Goal: Task Accomplishment & Management: Use online tool/utility

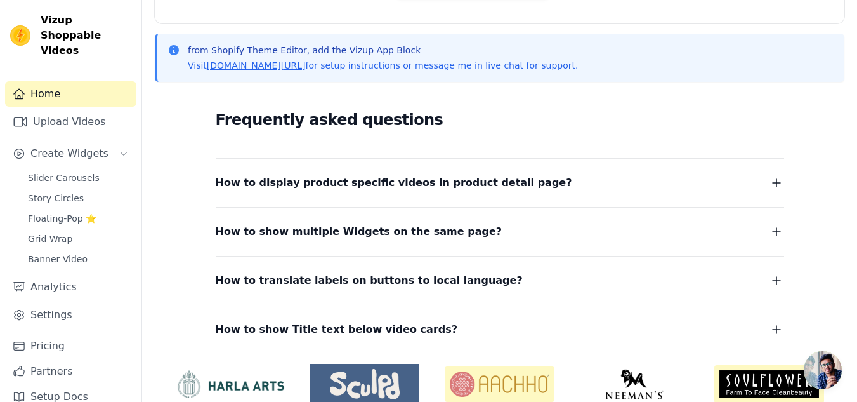
scroll to position [310, 0]
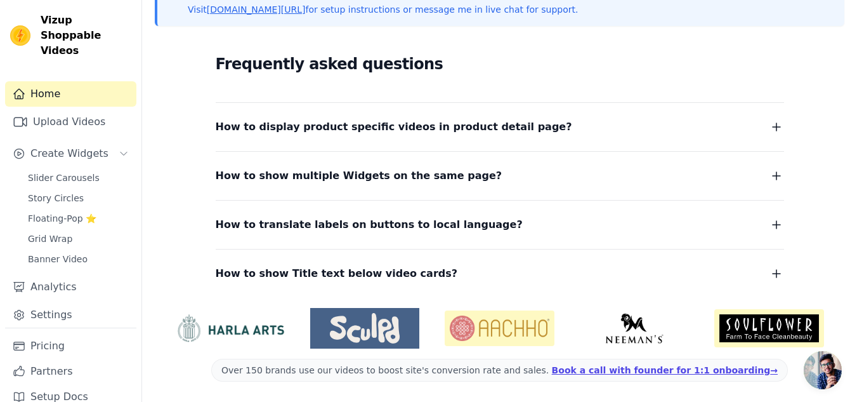
click at [779, 123] on icon "button" at bounding box center [776, 126] width 15 height 15
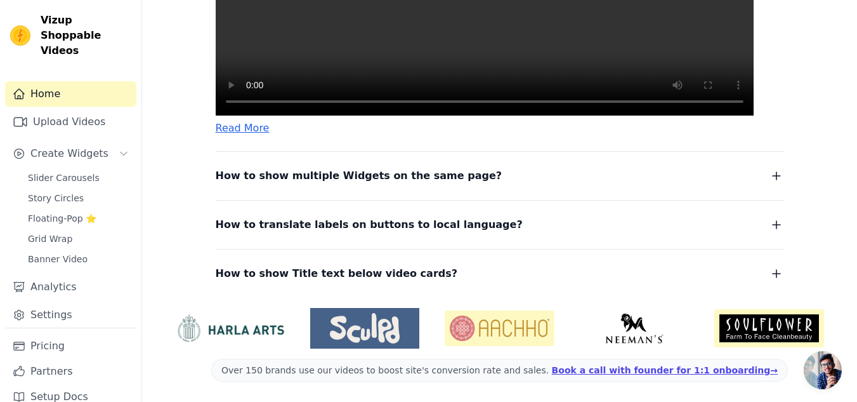
scroll to position [0, 0]
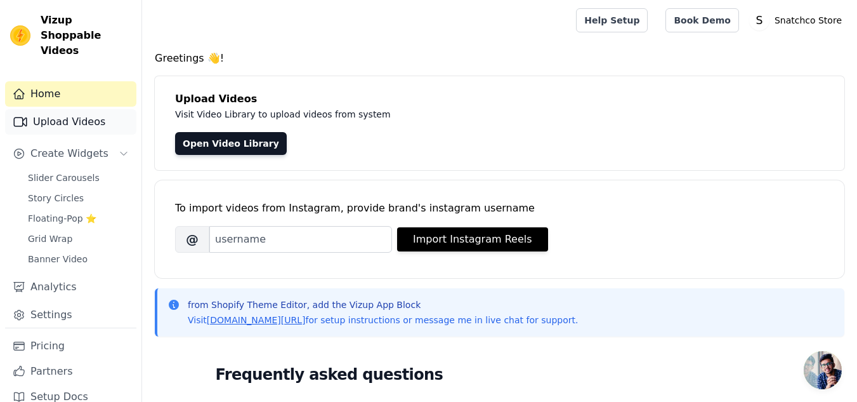
click at [81, 109] on link "Upload Videos" at bounding box center [70, 121] width 131 height 25
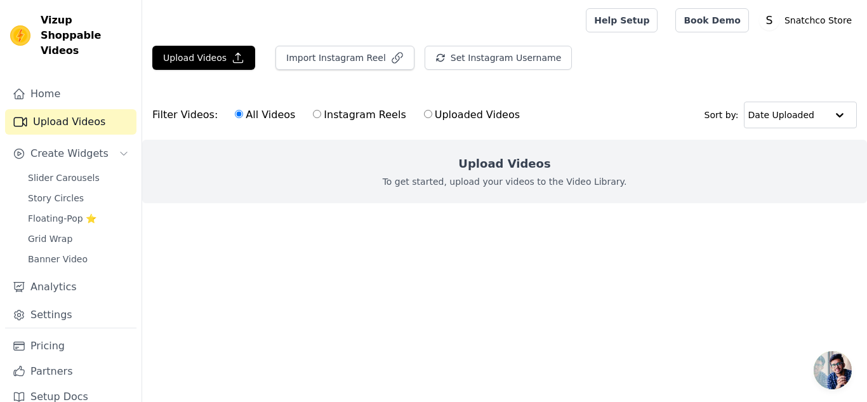
click at [407, 180] on p "To get started, upload your videos to the Video Library." at bounding box center [505, 181] width 244 height 13
click at [424, 118] on input "Uploaded Videos" at bounding box center [428, 114] width 8 height 8
radio input "true"
click at [58, 171] on span "Slider Carousels" at bounding box center [64, 177] width 72 height 13
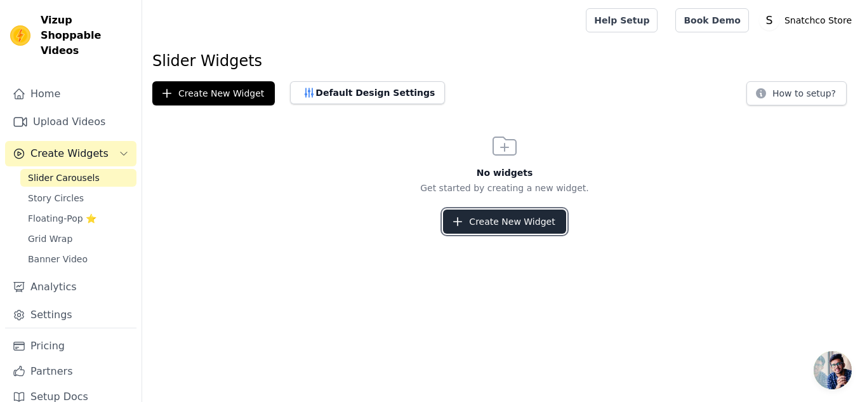
click at [470, 228] on button "Create New Widget" at bounding box center [504, 221] width 122 height 24
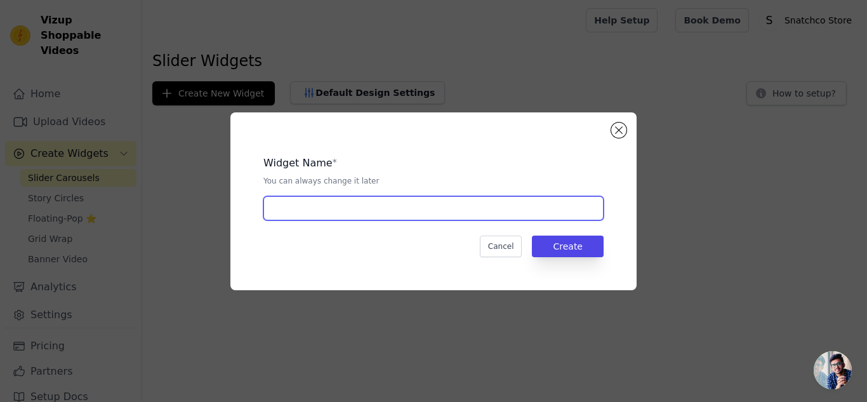
click at [450, 218] on input "text" at bounding box center [433, 208] width 340 height 24
type input "Period cramp massager"
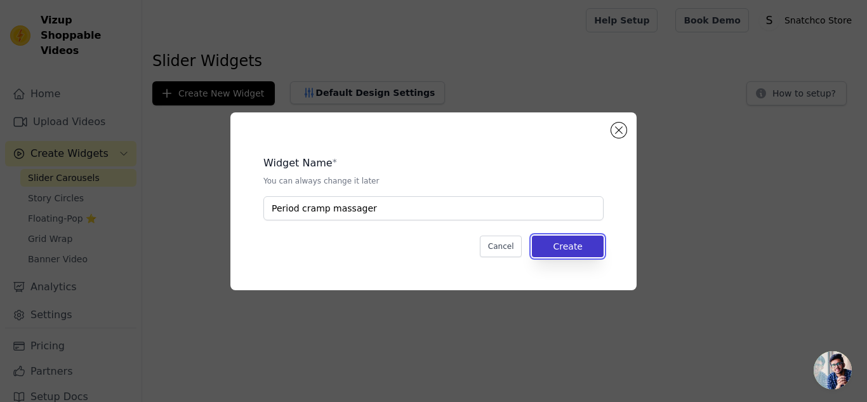
click at [590, 242] on button "Create" at bounding box center [568, 246] width 72 height 22
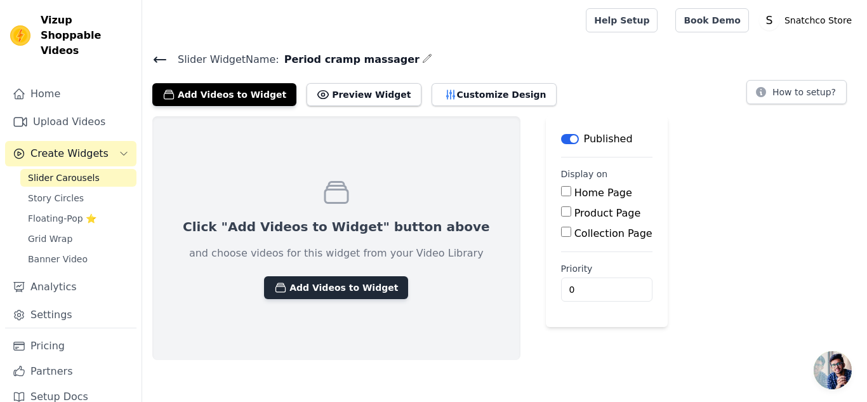
click at [322, 287] on button "Add Videos to Widget" at bounding box center [336, 287] width 144 height 23
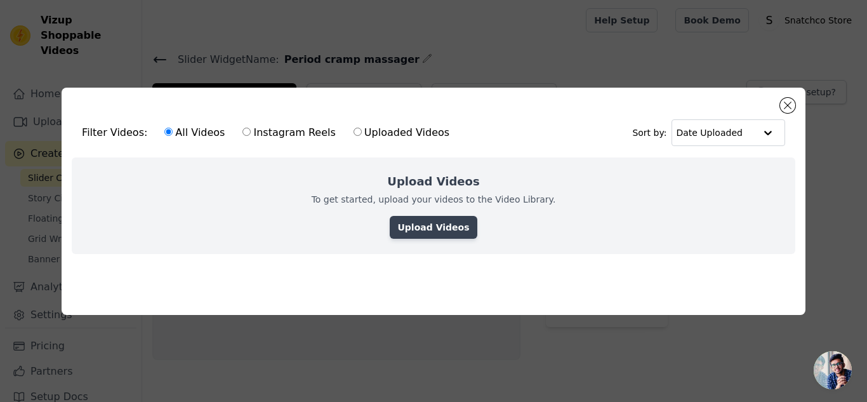
click at [421, 223] on link "Upload Videos" at bounding box center [433, 227] width 87 height 23
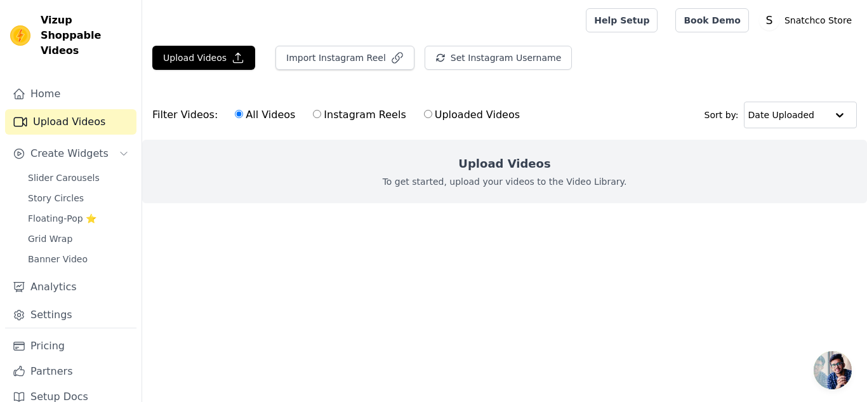
click at [424, 116] on input "Uploaded Videos" at bounding box center [428, 114] width 8 height 8
radio input "true"
click at [173, 56] on button "Upload Videos" at bounding box center [203, 58] width 103 height 24
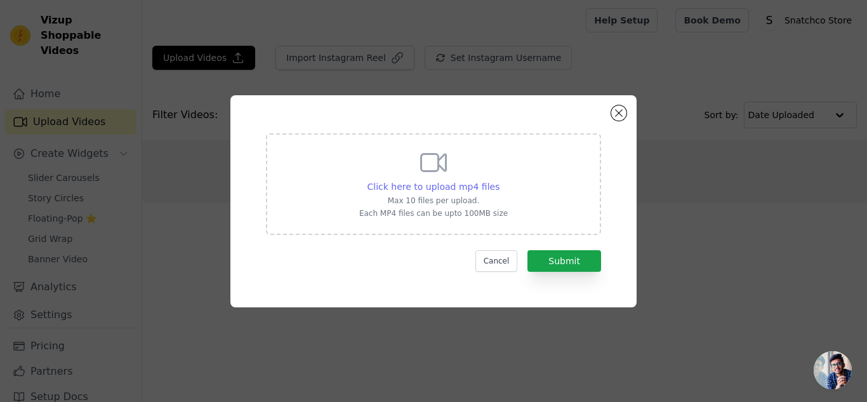
click at [419, 183] on span "Click here to upload mp4 files" at bounding box center [433, 187] width 133 height 10
click at [499, 180] on input "Click here to upload mp4 files Max 10 files per upload. Each MP4 files can be u…" at bounding box center [499, 180] width 1 height 1
click at [461, 184] on span "Click here to upload mp4 files" at bounding box center [433, 187] width 133 height 10
click at [499, 180] on input "Click here to upload mp4 files Max 10 files per upload. Each MP4 files can be u…" at bounding box center [499, 180] width 1 height 1
type input "C:\fakepath\PinDown.io_@MoonsMania2_1756034296.mp4"
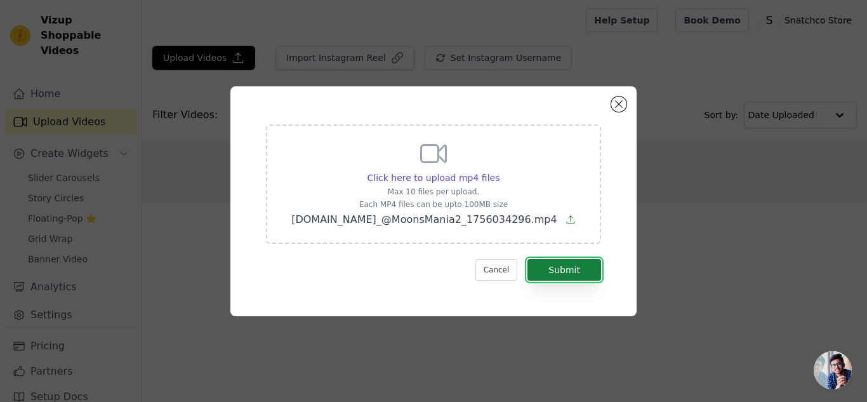
click at [578, 267] on button "Submit" at bounding box center [564, 270] width 74 height 22
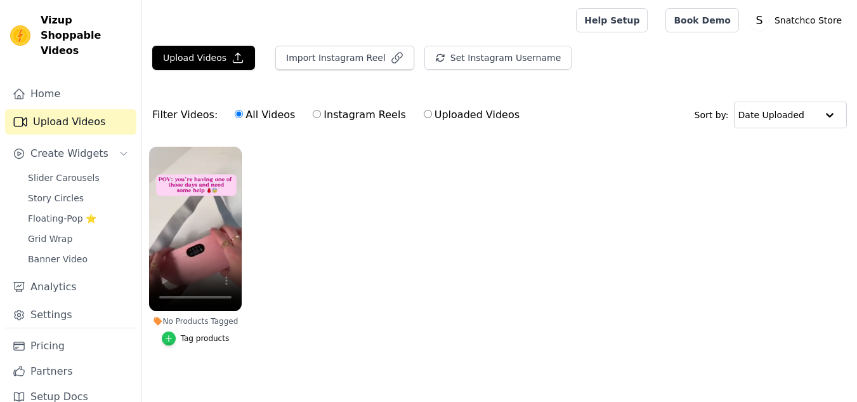
click at [173, 333] on div "button" at bounding box center [169, 338] width 14 height 14
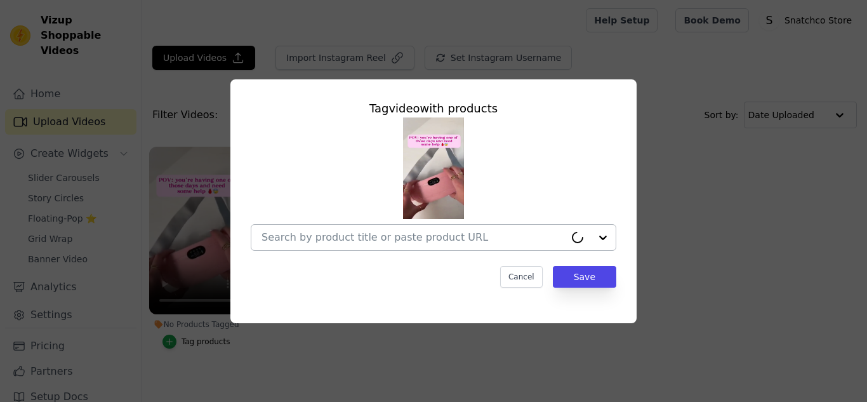
click at [604, 239] on div at bounding box center [590, 237] width 51 height 25
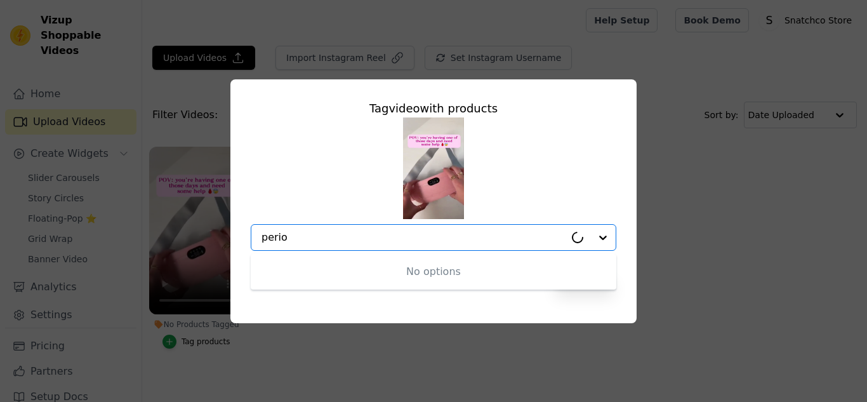
type input "period"
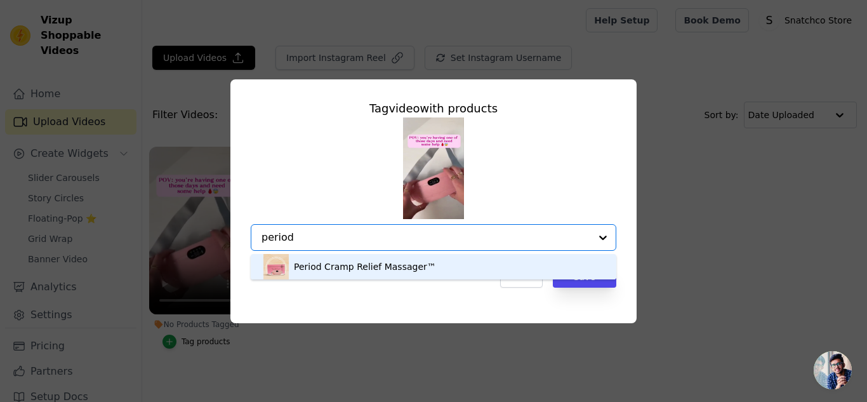
click at [526, 257] on div "Period Cramp Relief Massager™" at bounding box center [433, 266] width 340 height 25
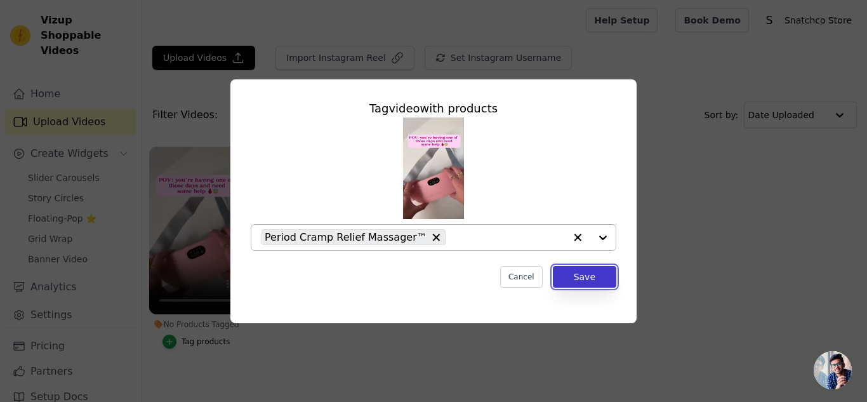
click at [574, 277] on button "Save" at bounding box center [584, 277] width 63 height 22
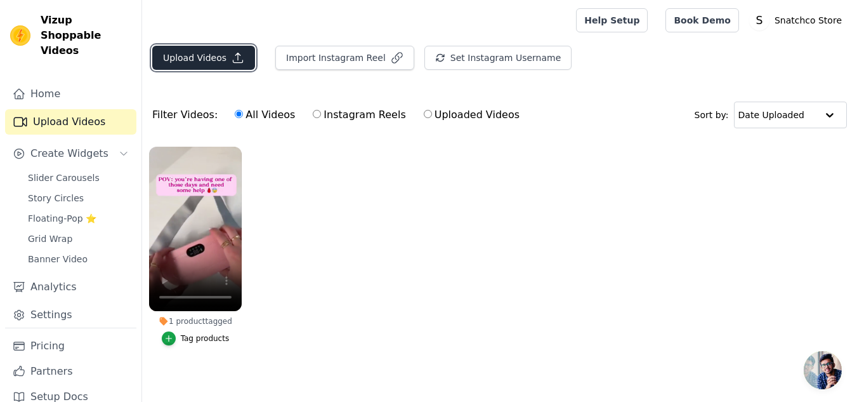
click at [213, 53] on button "Upload Videos" at bounding box center [203, 58] width 103 height 24
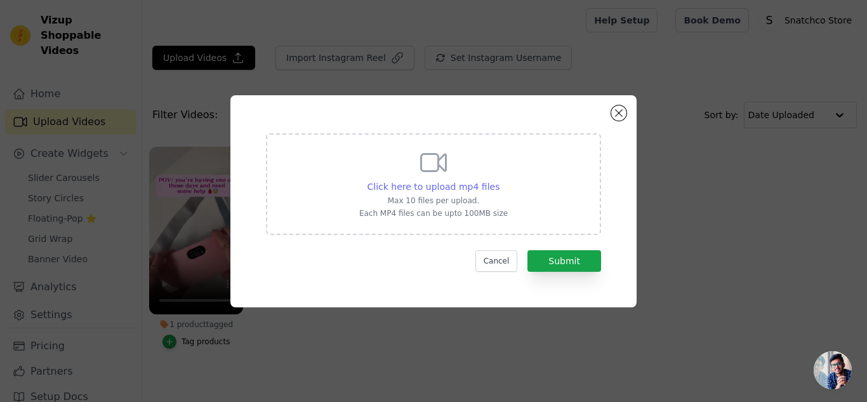
click at [473, 183] on span "Click here to upload mp4 files" at bounding box center [433, 187] width 133 height 10
click at [499, 180] on input "Click here to upload mp4 files Max 10 files per upload. Each MP4 files can be u…" at bounding box center [499, 180] width 1 height 1
type input "C:\fakepath\Period cramp masssager video 8.mp4"
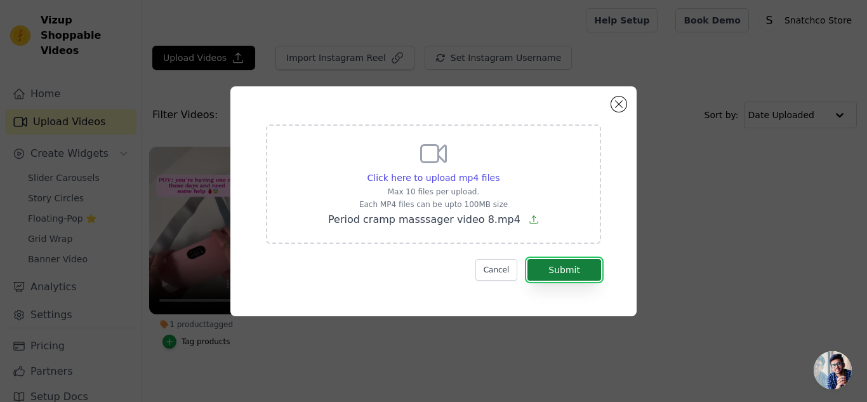
click at [579, 265] on button "Submit" at bounding box center [564, 270] width 74 height 22
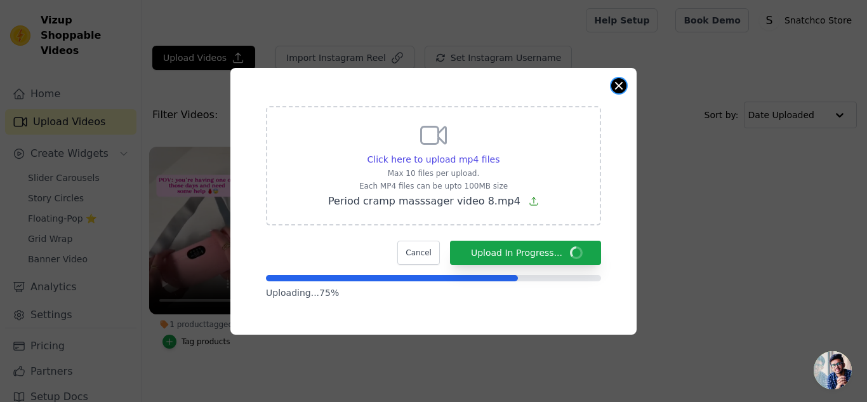
click at [615, 81] on button "Close modal" at bounding box center [618, 85] width 15 height 15
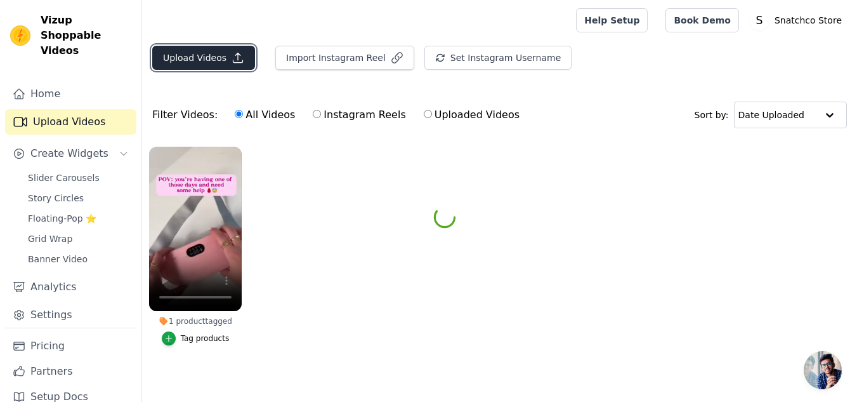
click at [239, 58] on icon "button" at bounding box center [238, 57] width 13 height 13
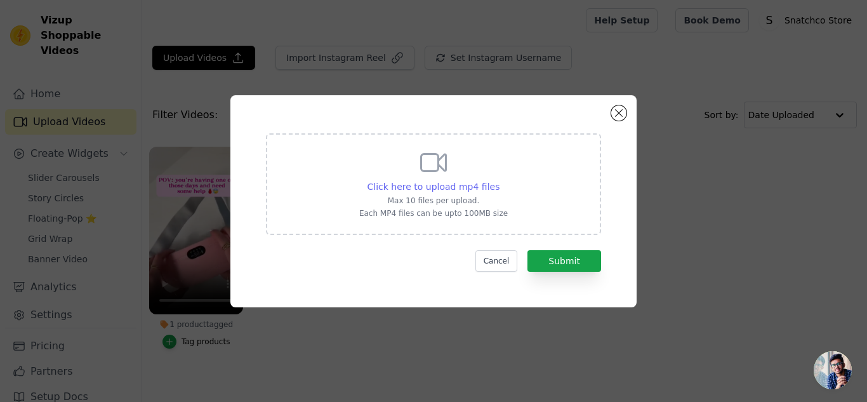
click at [439, 183] on span "Click here to upload mp4 files" at bounding box center [433, 187] width 133 height 10
click at [499, 180] on input "Click here to upload mp4 files Max 10 files per upload. Each MP4 files can be u…" at bounding box center [499, 180] width 1 height 1
type input "C:\fakepath\Period cramp massager video 6.mp4"
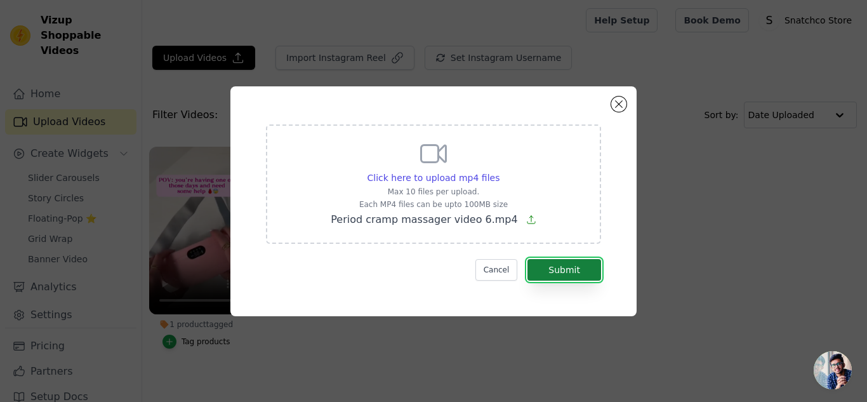
click at [586, 272] on button "Submit" at bounding box center [564, 270] width 74 height 22
click at [568, 262] on button "Submit" at bounding box center [564, 270] width 74 height 22
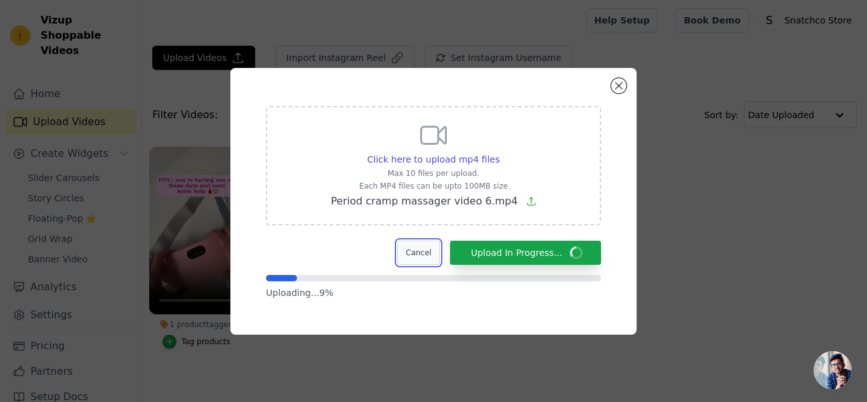
click at [425, 244] on button "Cancel" at bounding box center [418, 253] width 43 height 24
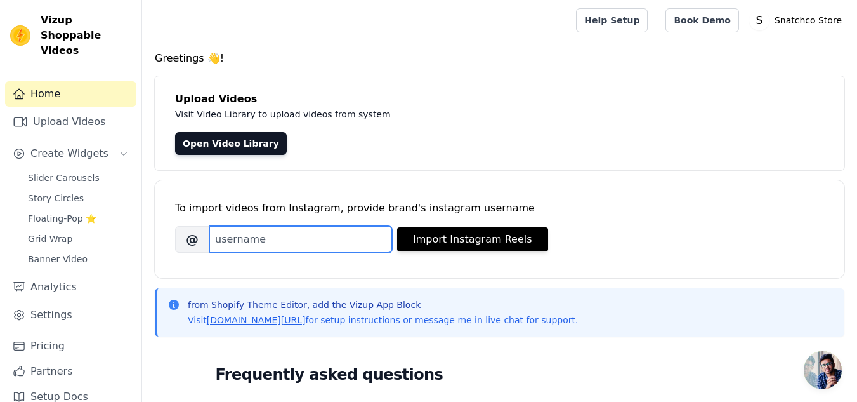
click at [308, 232] on input "Brand's Instagram Username" at bounding box center [300, 239] width 183 height 27
paste input "https://www.instagram.com/p/CzY2aZBrqXa/"
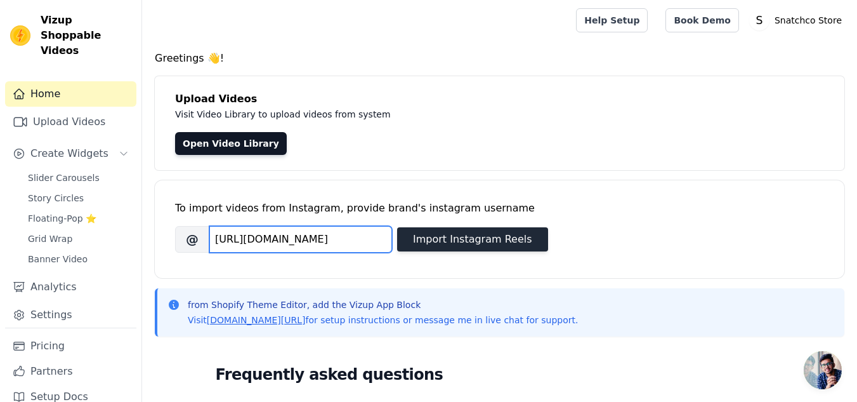
type input "https://www.instagram.com/p/CzY2aZBrqXa/"
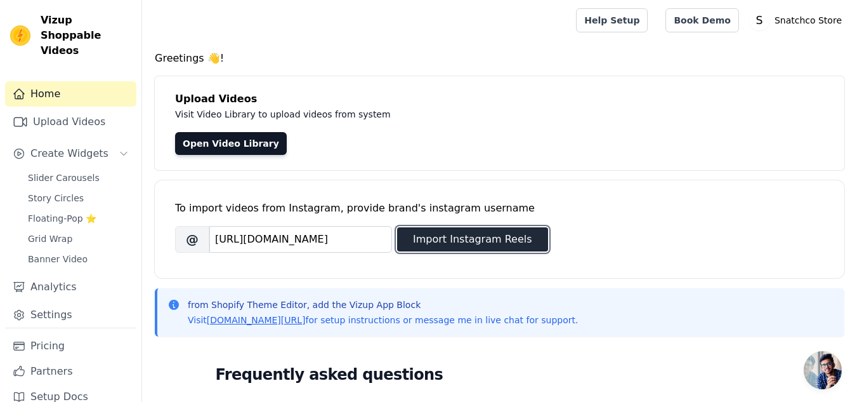
click at [451, 239] on button "Import Instagram Reels" at bounding box center [472, 239] width 151 height 24
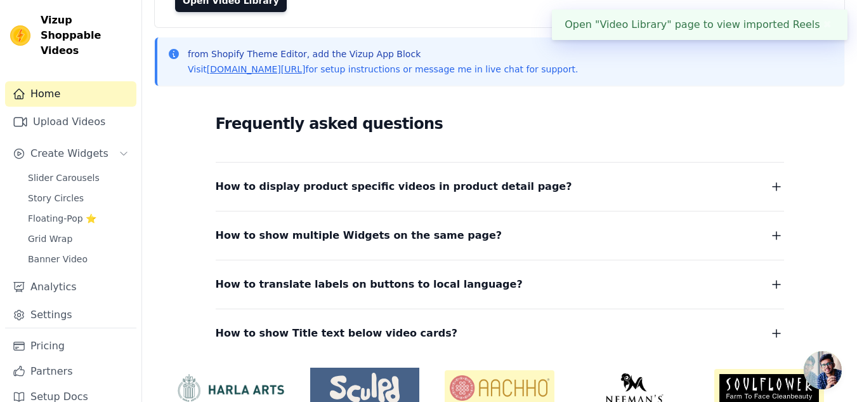
scroll to position [0, 0]
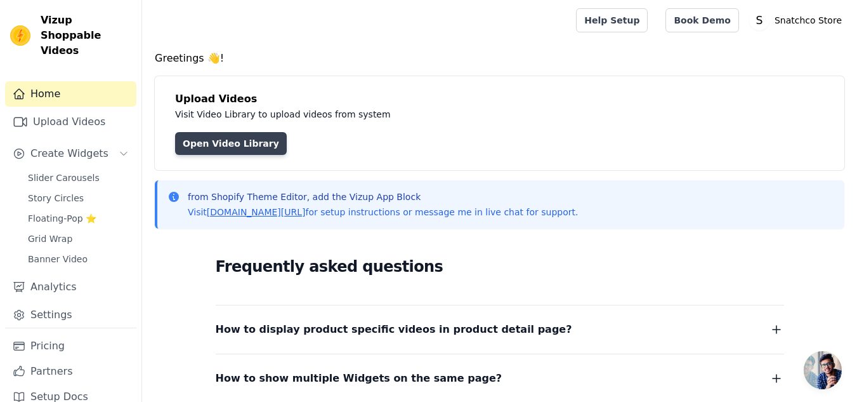
click at [249, 145] on link "Open Video Library" at bounding box center [231, 143] width 112 height 23
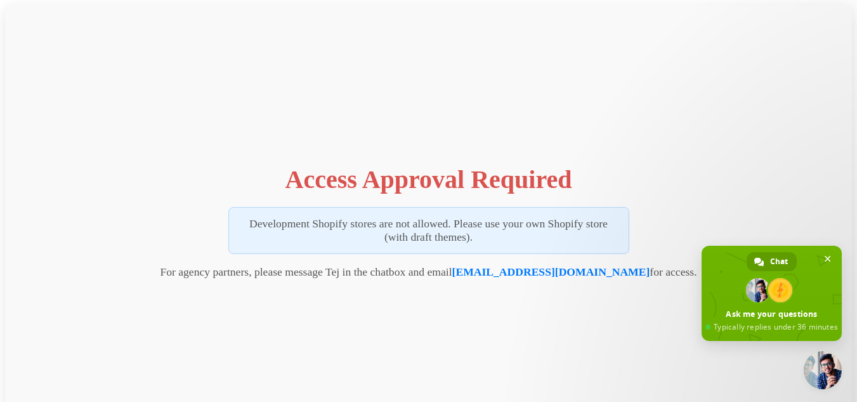
type textarea "it says that i need access aprroval"
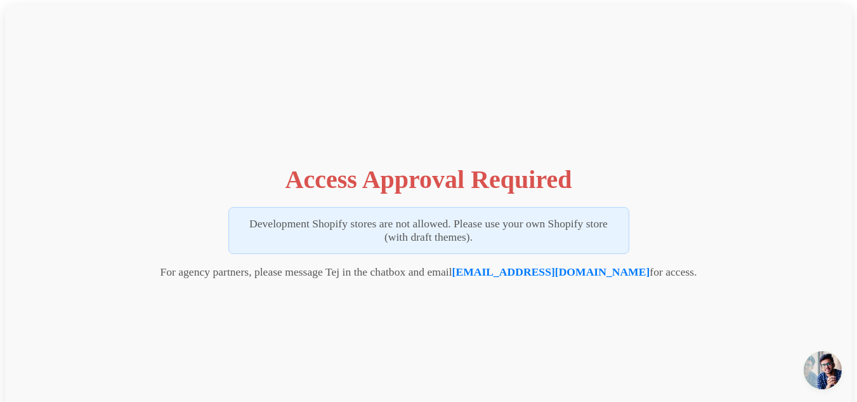
click at [827, 369] on span "Open chat" at bounding box center [823, 370] width 38 height 38
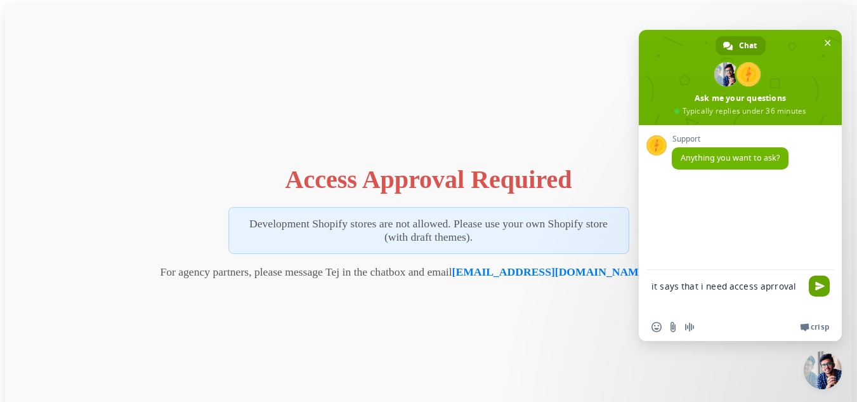
type textarea "it says that i need access aprroval"
click at [823, 292] on span "Send" at bounding box center [819, 285] width 21 height 21
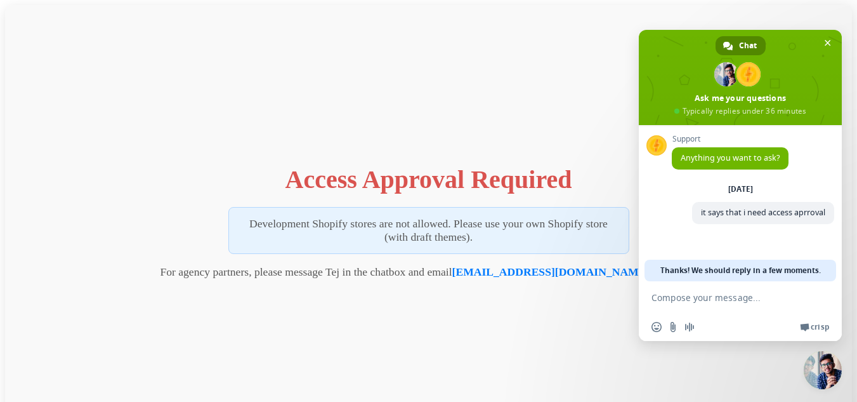
click at [750, 41] on span "Chat" at bounding box center [748, 45] width 18 height 19
click at [826, 35] on span at bounding box center [740, 77] width 203 height 95
